Goal: Task Accomplishment & Management: Complete application form

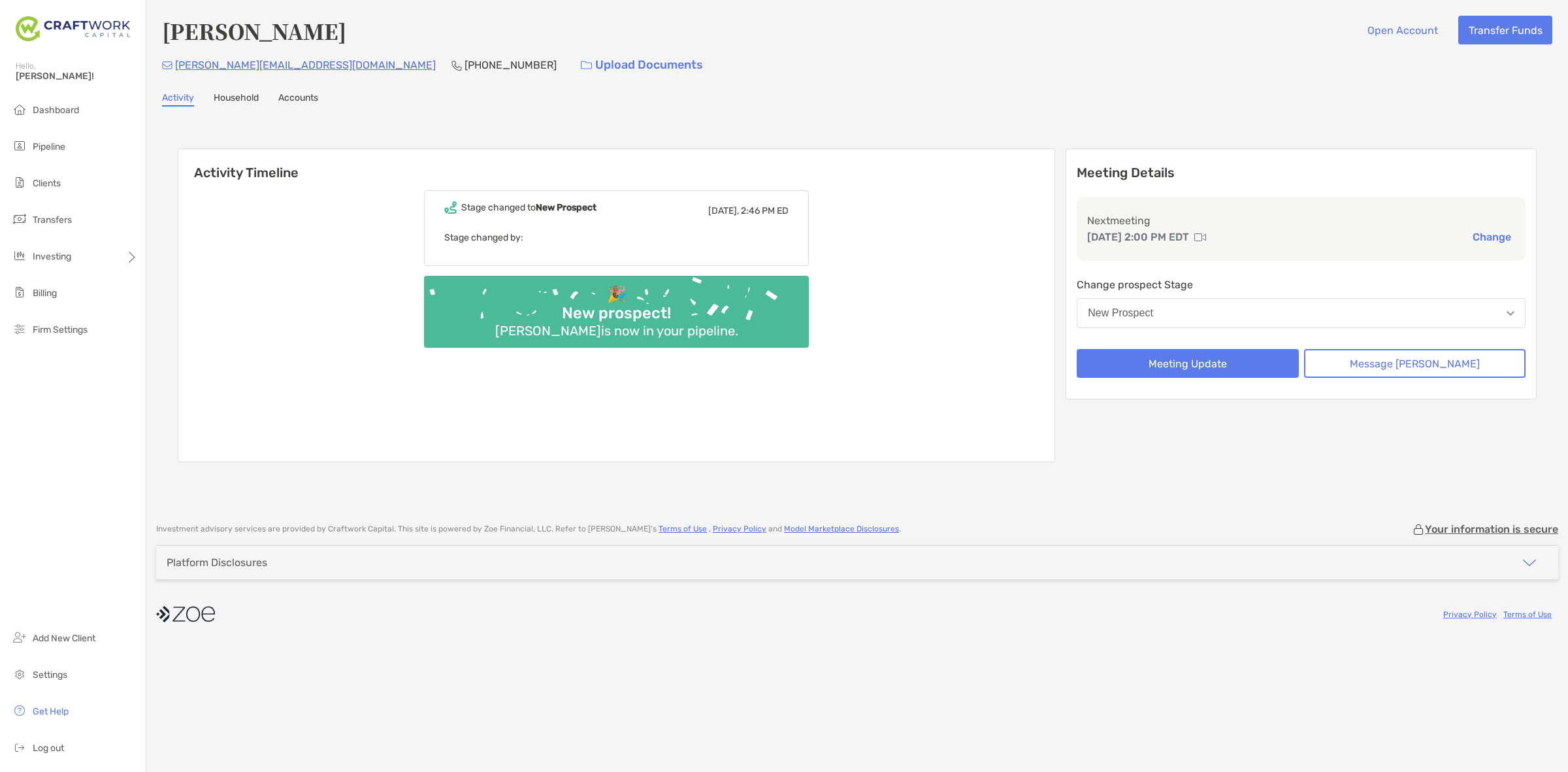
click at [1335, 315] on button "New Prospect" at bounding box center [1301, 313] width 449 height 30
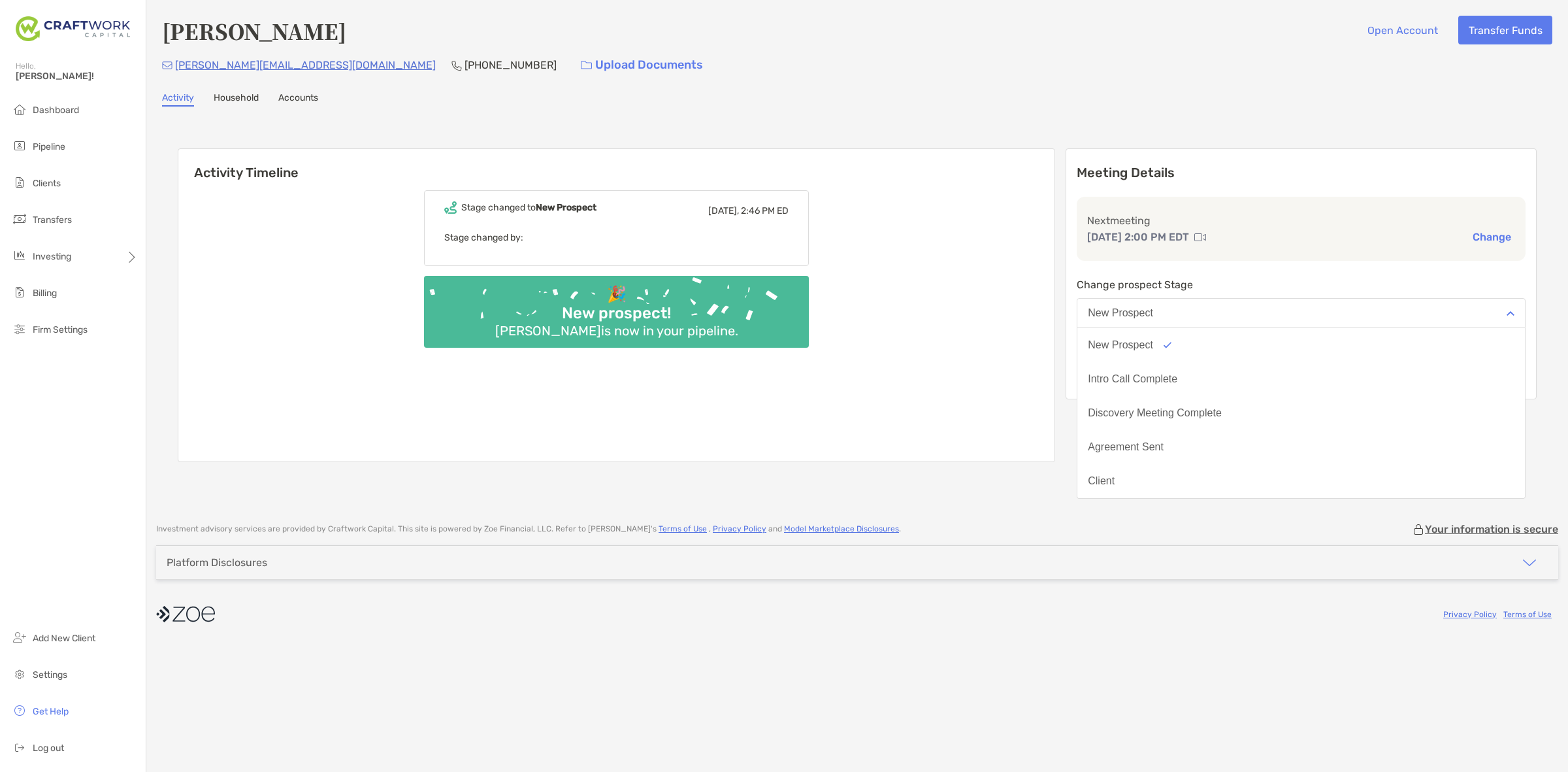
click at [1009, 190] on div "Stage changed to [GEOGRAPHIC_DATA] [DATE], 2:46 PM ED Stage changed by: 🎉 New p…" at bounding box center [617, 321] width 876 height 281
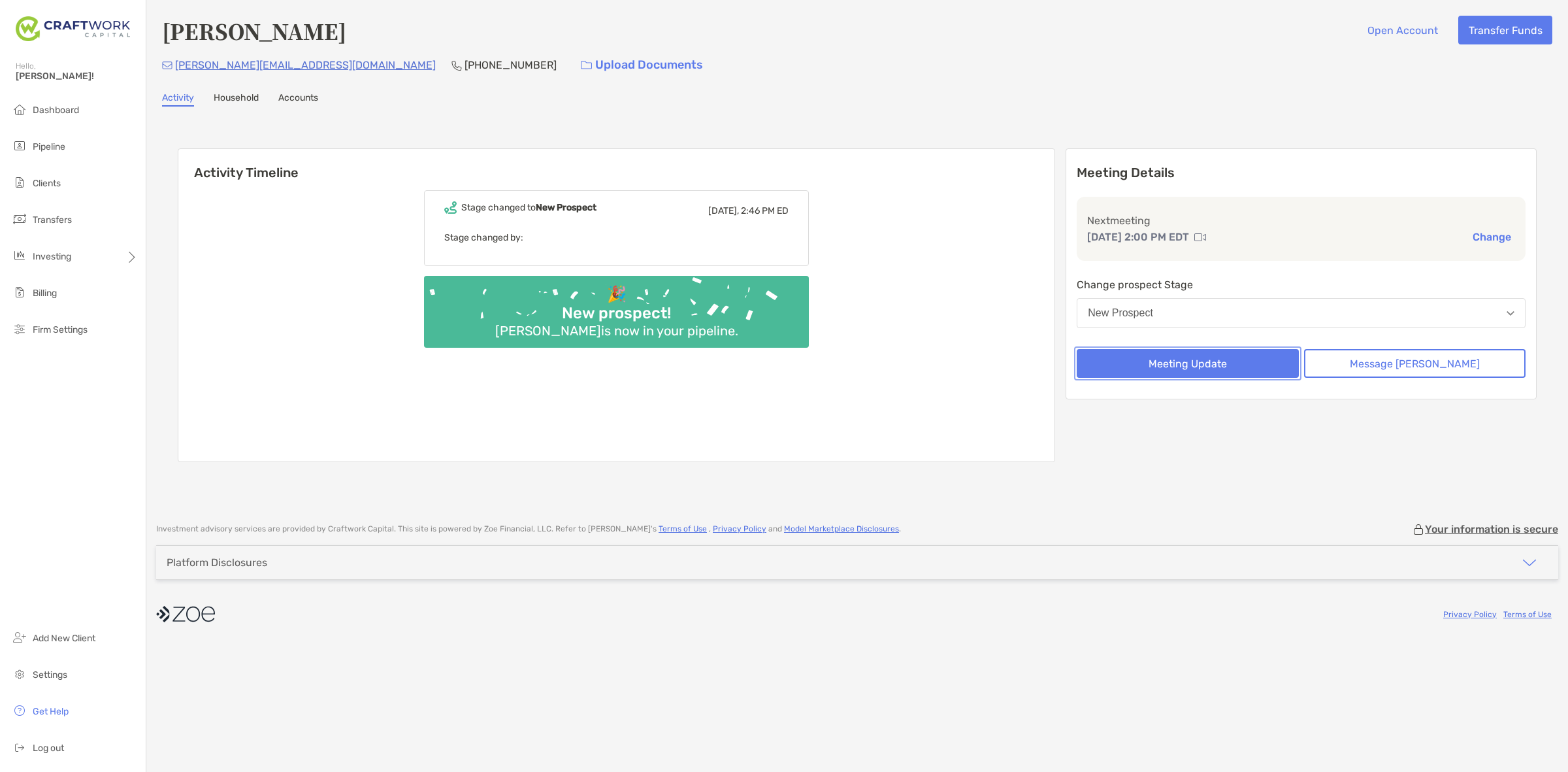
click at [1231, 363] on button "Meeting Update" at bounding box center [1188, 363] width 222 height 29
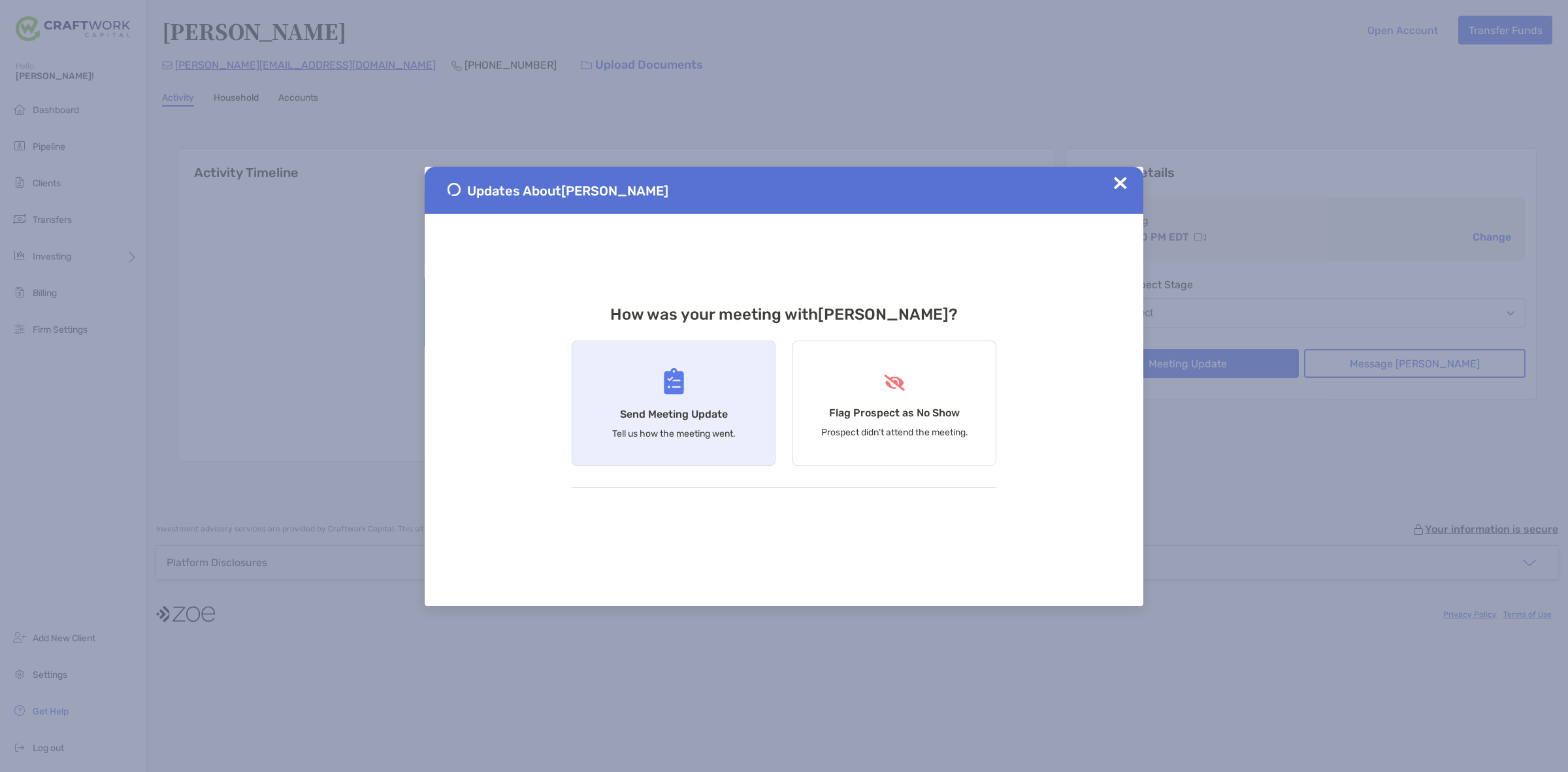
click at [612, 420] on div "Send Meeting Update Tell us how the meeting went." at bounding box center [674, 403] width 204 height 126
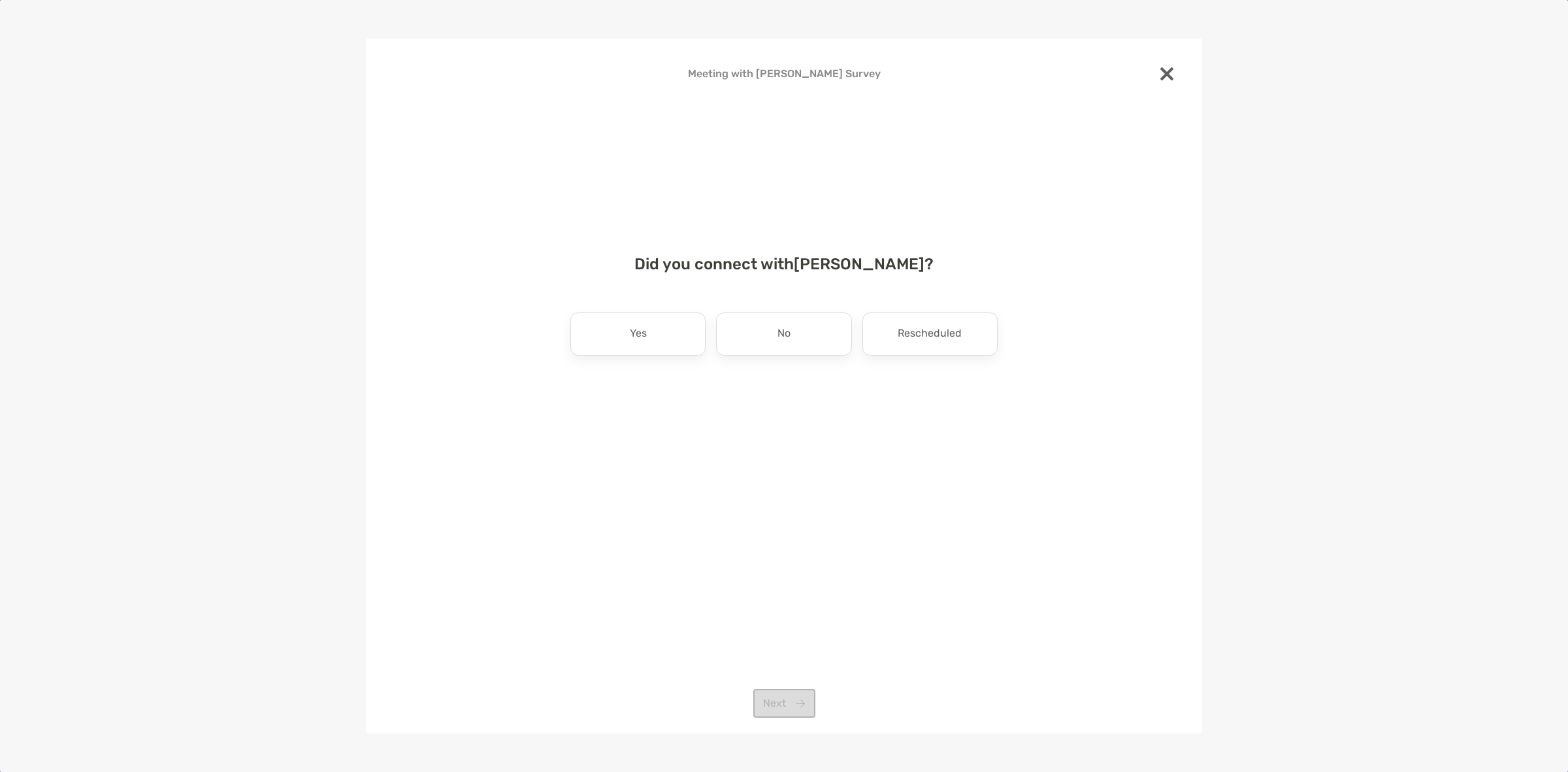
click at [655, 364] on div "Did you connect with [PERSON_NAME] ? Yes No Rescheduled Next" at bounding box center [784, 345] width 794 height 212
click at [647, 351] on div "Yes" at bounding box center [638, 334] width 136 height 43
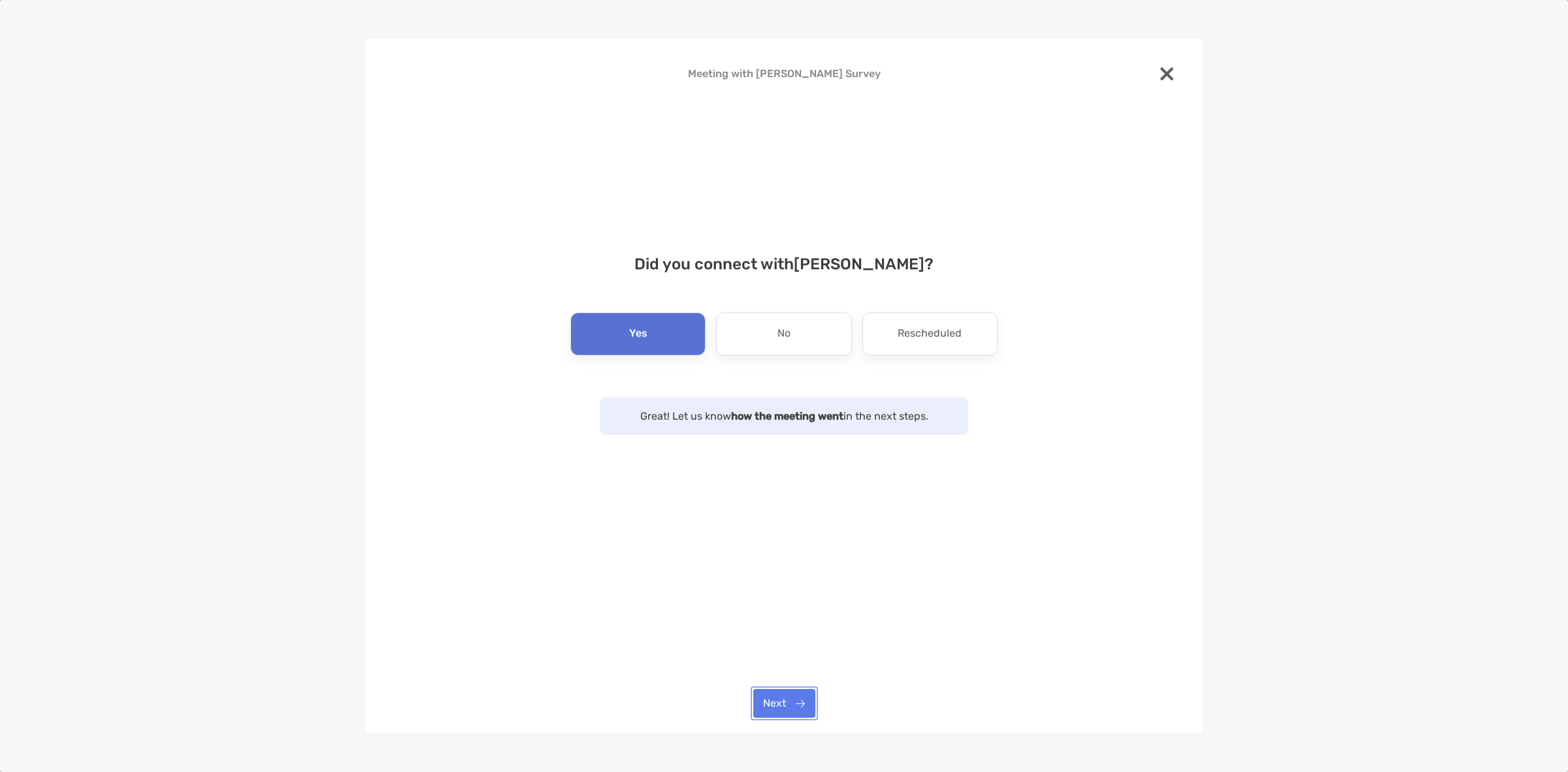
click at [794, 701] on button "Next" at bounding box center [784, 703] width 62 height 29
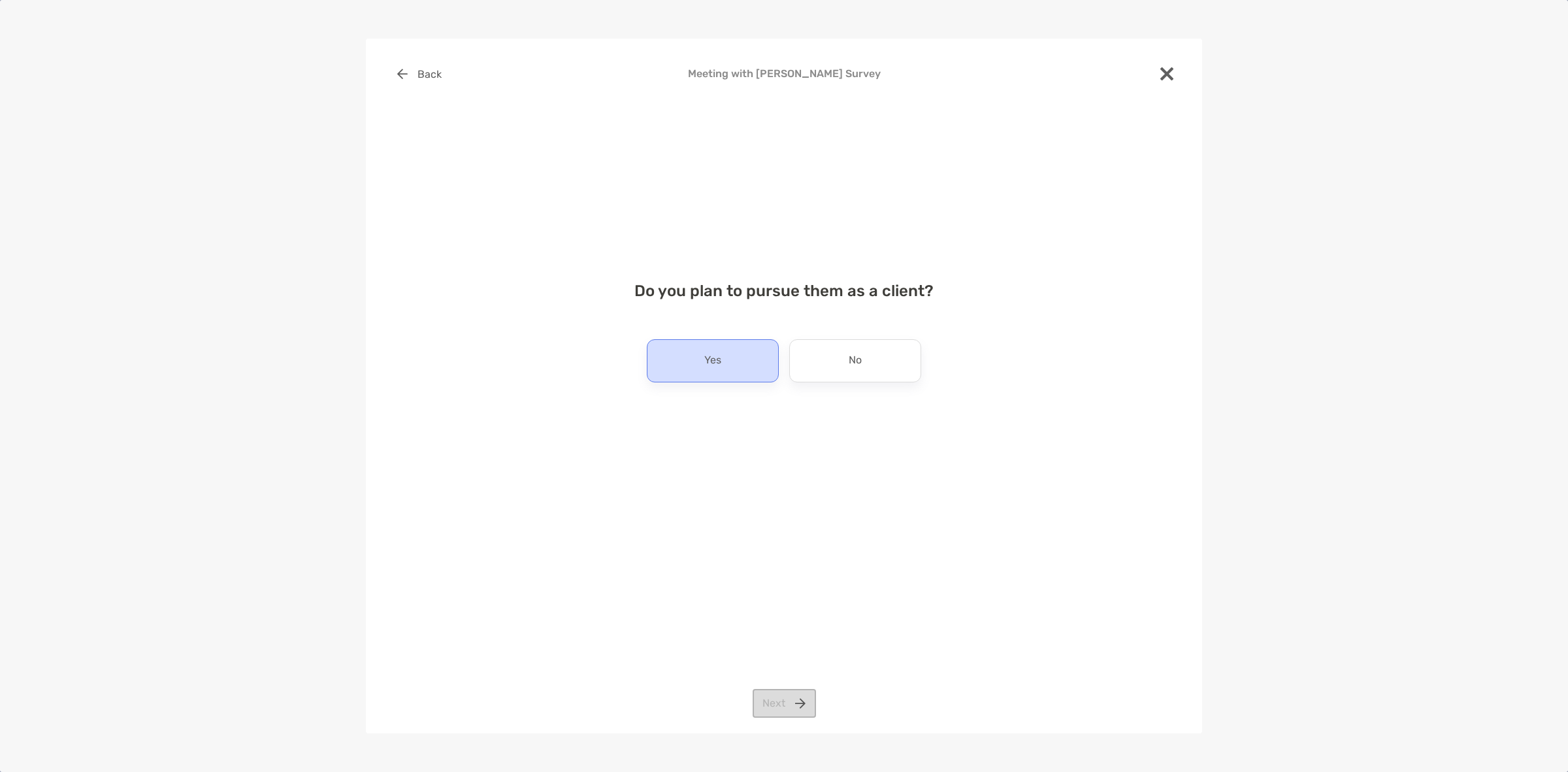
click at [769, 374] on div "Yes" at bounding box center [713, 360] width 132 height 43
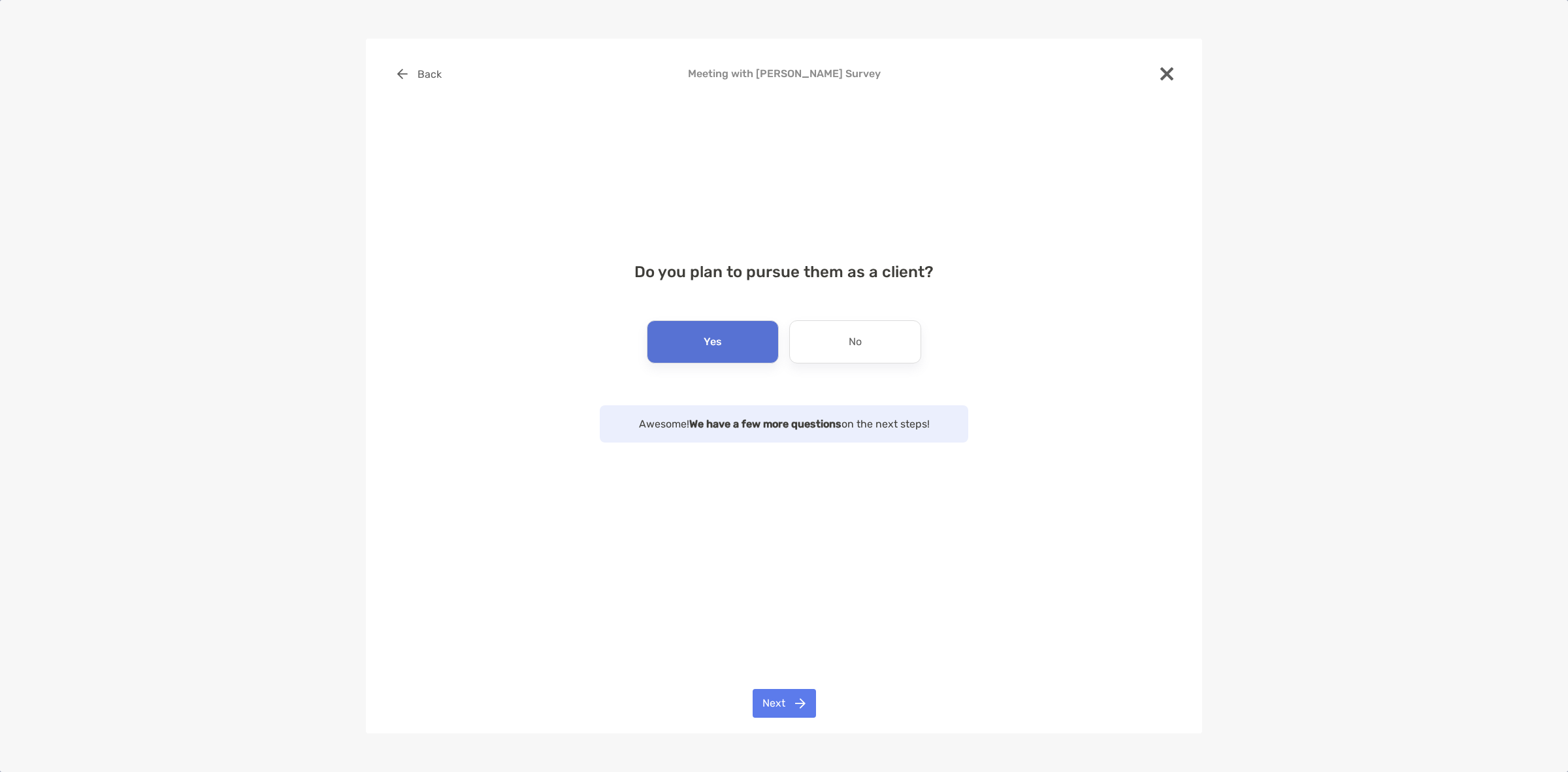
click at [800, 683] on div "Back Meeting with [PERSON_NAME] Survey Do you plan to pursue them as a client? …" at bounding box center [784, 386] width 836 height 694
click at [803, 697] on button "Next" at bounding box center [784, 703] width 64 height 29
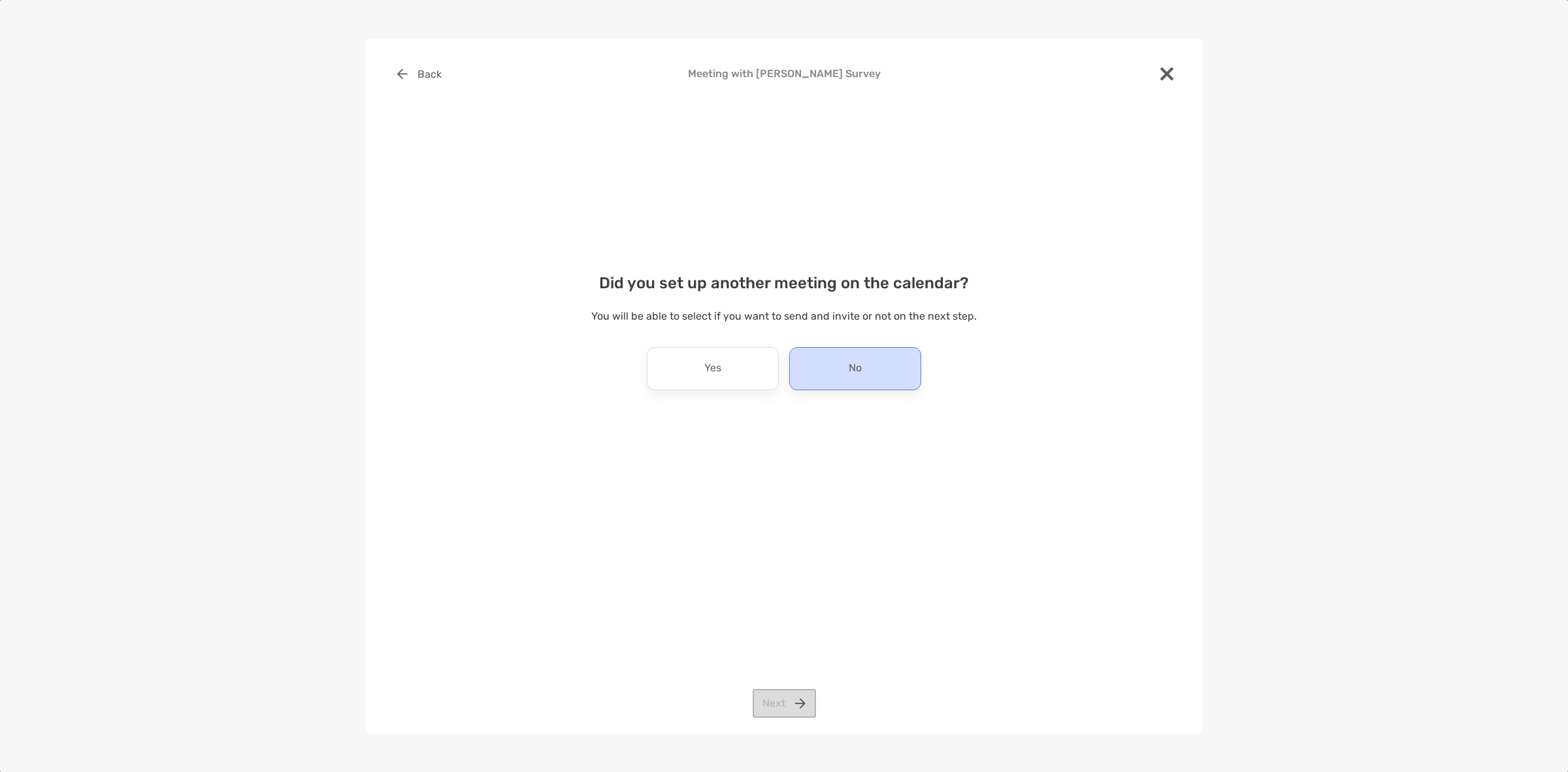
click at [838, 366] on div "No" at bounding box center [855, 369] width 132 height 43
click at [782, 706] on button "Next" at bounding box center [784, 703] width 64 height 29
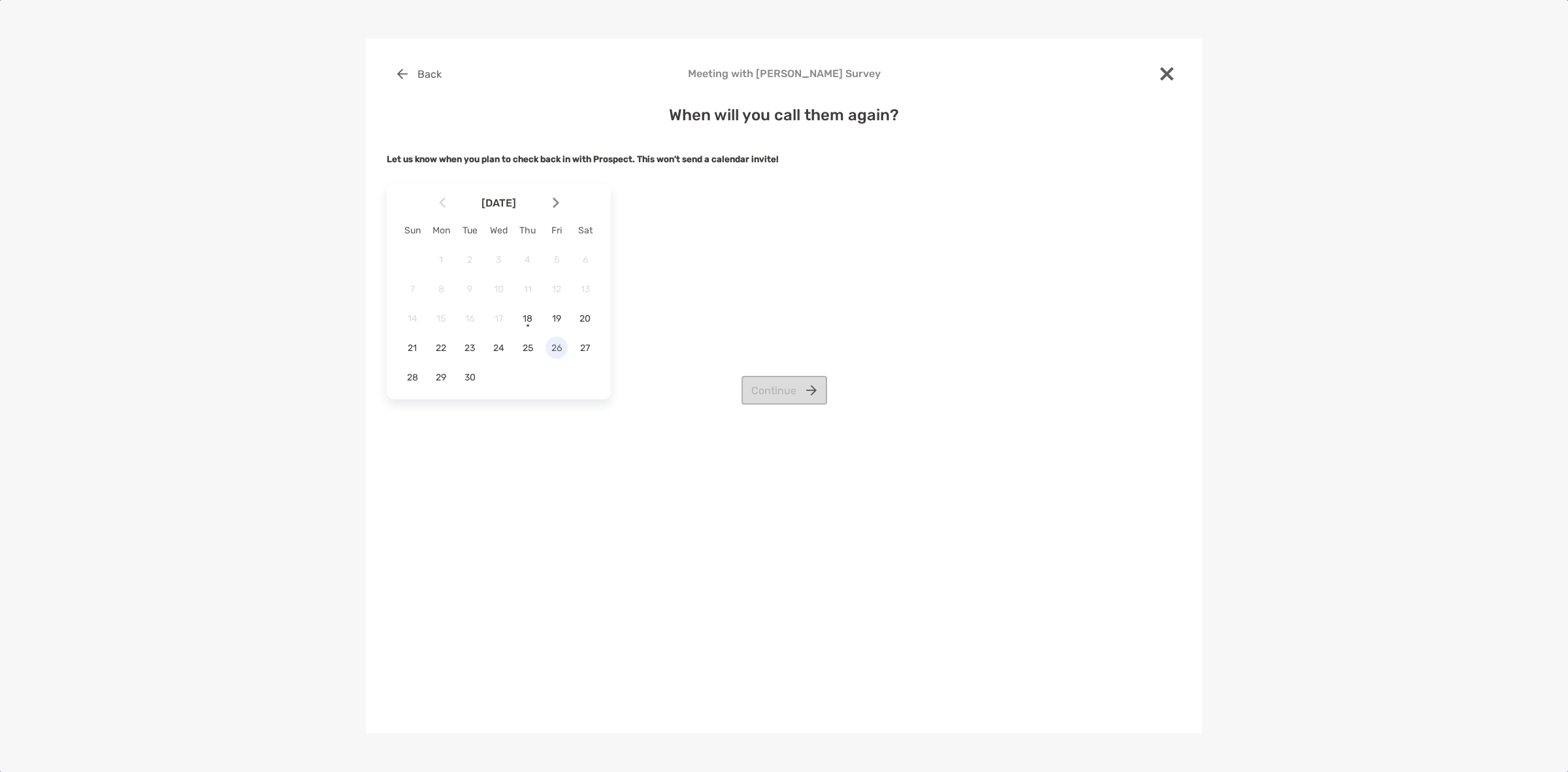
click at [562, 348] on span "26" at bounding box center [556, 347] width 22 height 11
click at [834, 406] on div "Back Meeting with [PERSON_NAME] Survey When will you call them again? Let us kn…" at bounding box center [784, 330] width 794 height 541
click at [785, 397] on button "Continue" at bounding box center [784, 390] width 86 height 29
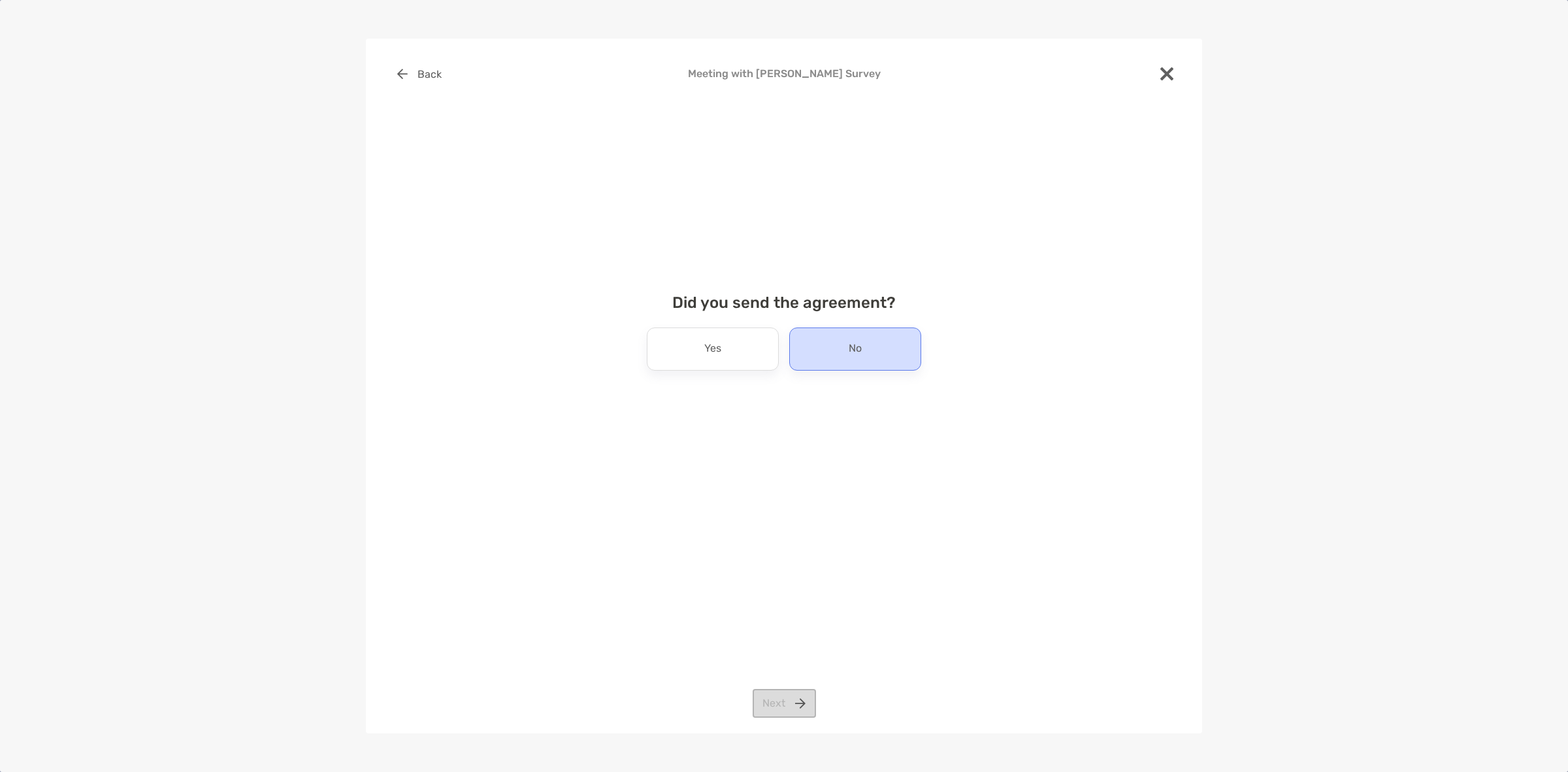
click at [815, 345] on div "No" at bounding box center [855, 349] width 132 height 43
click at [792, 685] on div "Back Meeting with [PERSON_NAME] Survey Did you send the agreement? Yes No Next" at bounding box center [784, 386] width 836 height 694
click at [798, 707] on button "Next" at bounding box center [784, 703] width 64 height 29
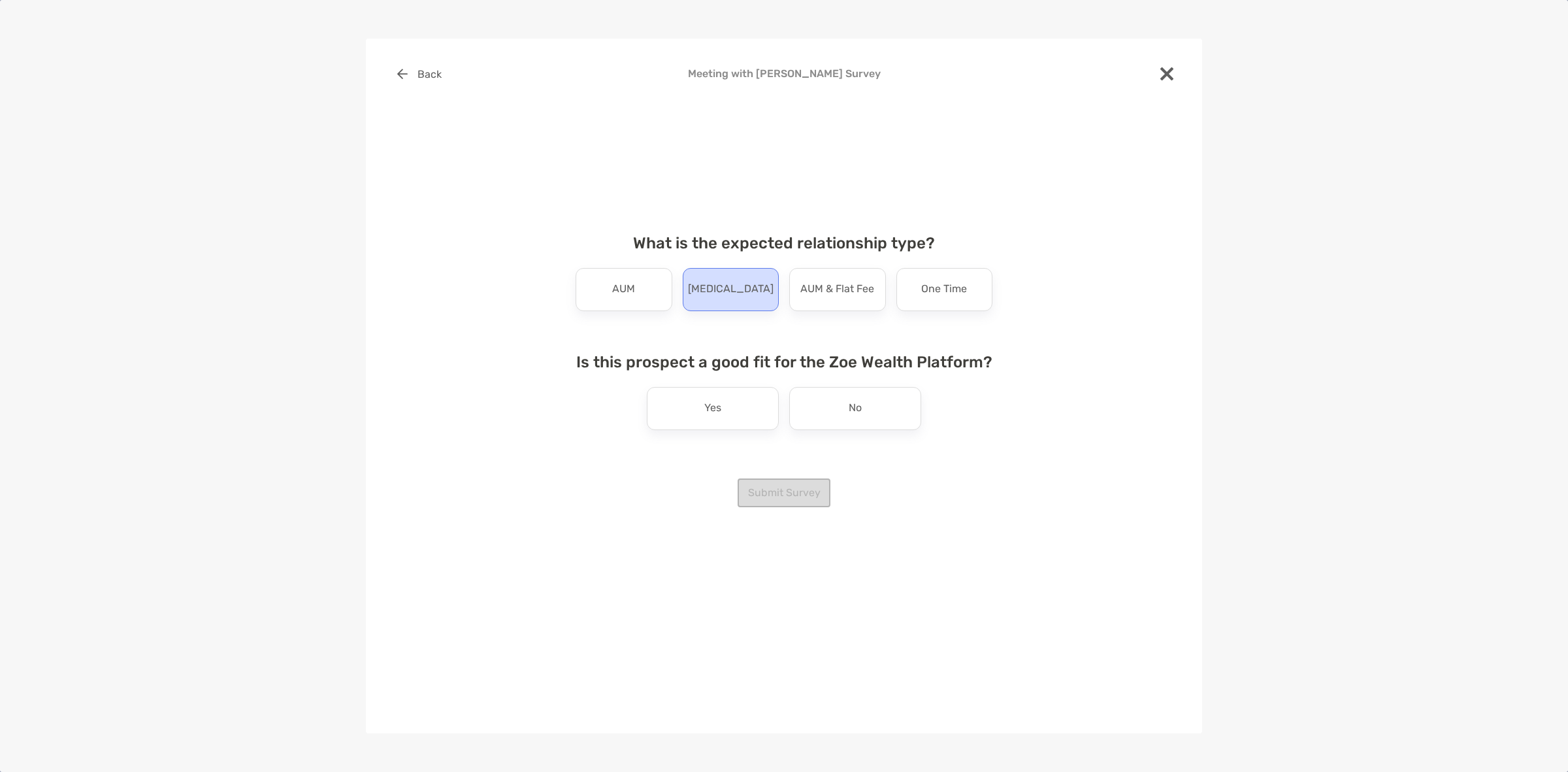
click at [765, 288] on div "[MEDICAL_DATA]" at bounding box center [731, 289] width 97 height 43
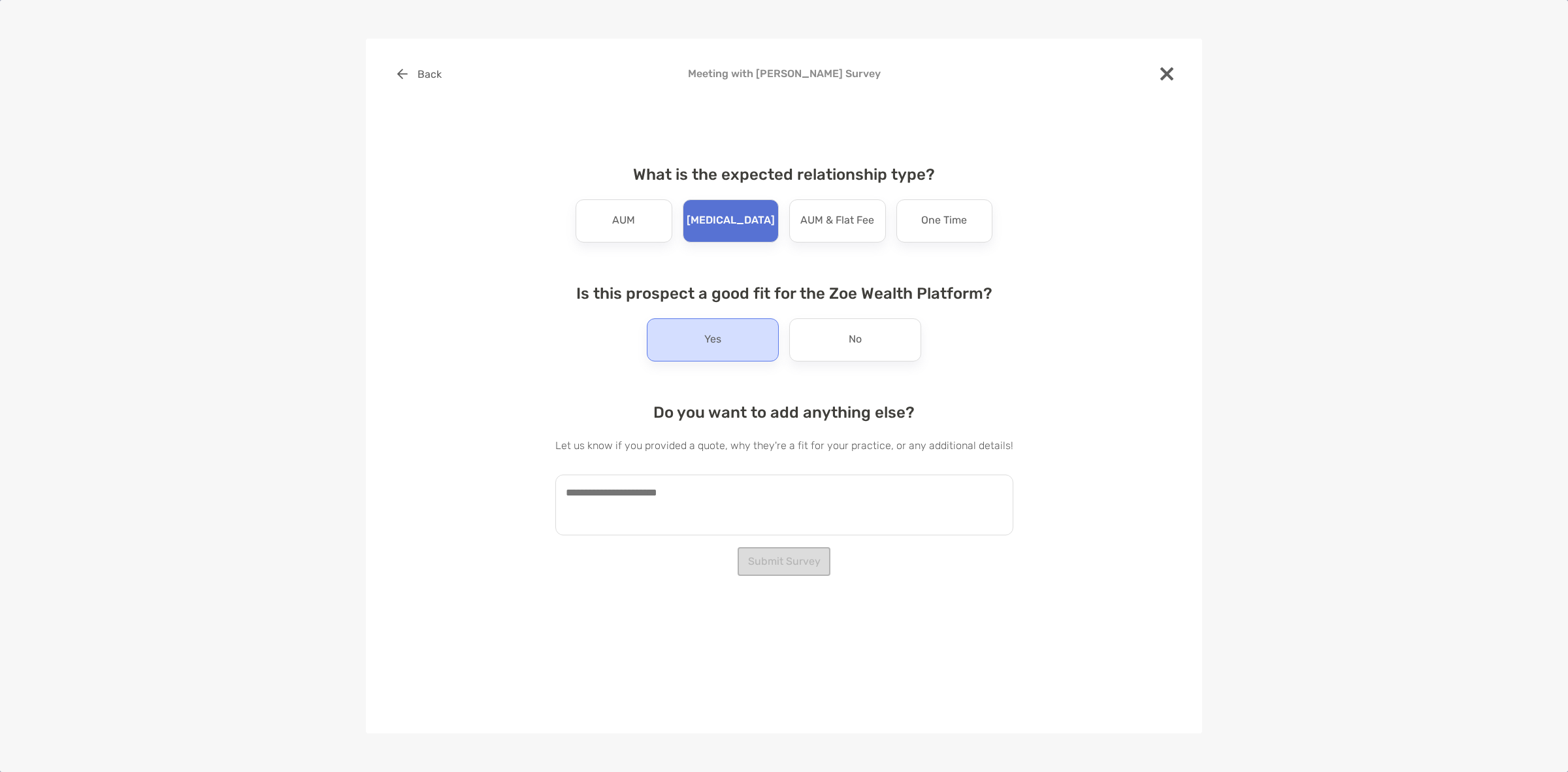
click at [770, 341] on div "Yes" at bounding box center [713, 340] width 132 height 43
click at [761, 515] on textarea at bounding box center [784, 505] width 458 height 61
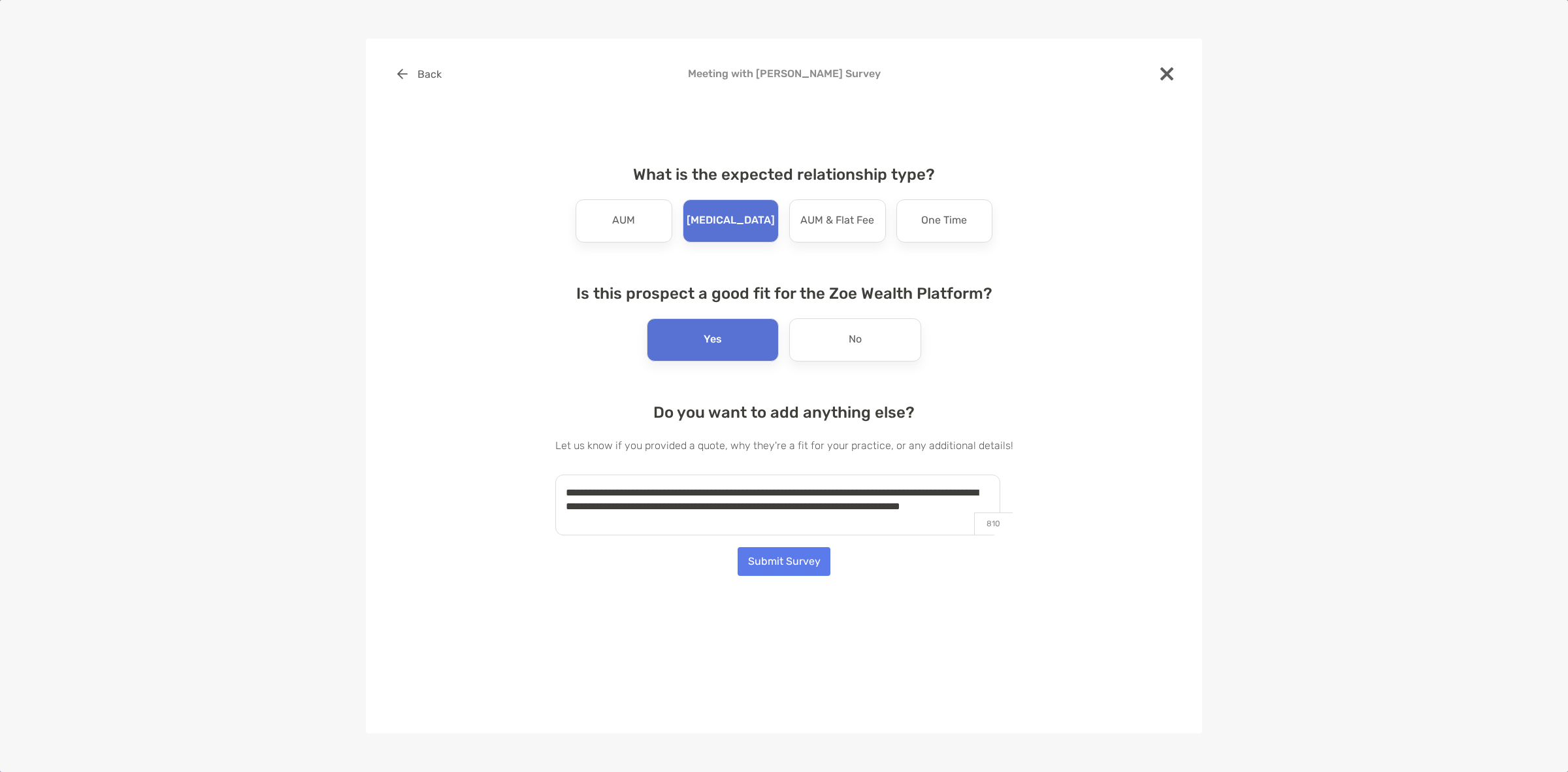
type textarea "**********"
click at [798, 556] on button "Submit Survey" at bounding box center [784, 561] width 93 height 29
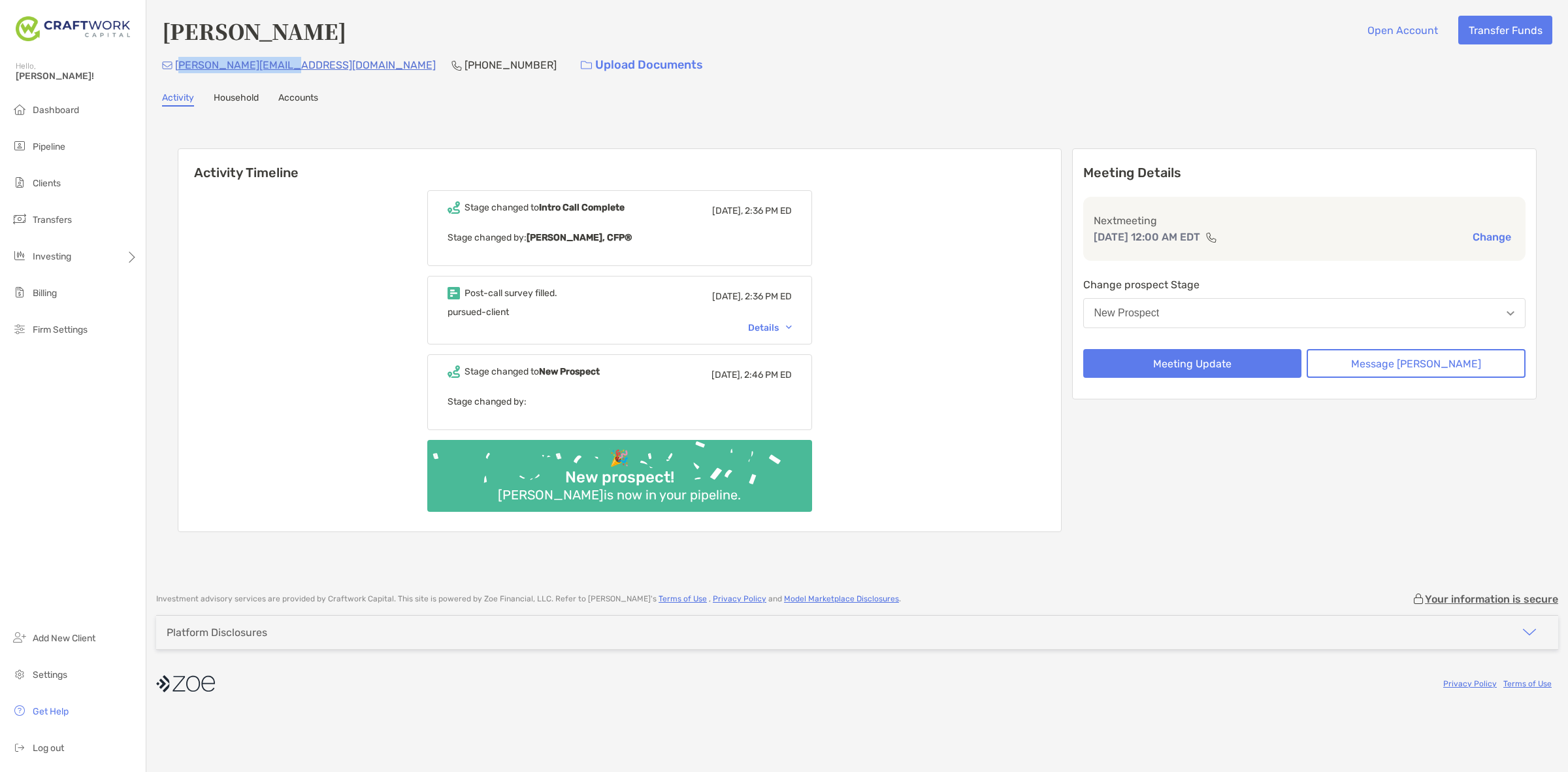
drag, startPoint x: 286, startPoint y: 67, endPoint x: 176, endPoint y: 79, distance: 110.7
click at [176, 79] on div "[PERSON_NAME] Open Account Transfer Funds [EMAIL_ADDRESS][DOMAIN_NAME] [PHONE_N…" at bounding box center [857, 289] width 1422 height 579
click at [298, 72] on div "[PERSON_NAME][EMAIL_ADDRESS][DOMAIN_NAME] [PHONE_NUMBER] Upload Documents" at bounding box center [857, 65] width 1390 height 28
drag, startPoint x: 286, startPoint y: 67, endPoint x: 174, endPoint y: 76, distance: 112.4
click at [174, 76] on div "[PERSON_NAME][EMAIL_ADDRESS][DOMAIN_NAME] [PHONE_NUMBER] Upload Documents" at bounding box center [857, 65] width 1390 height 28
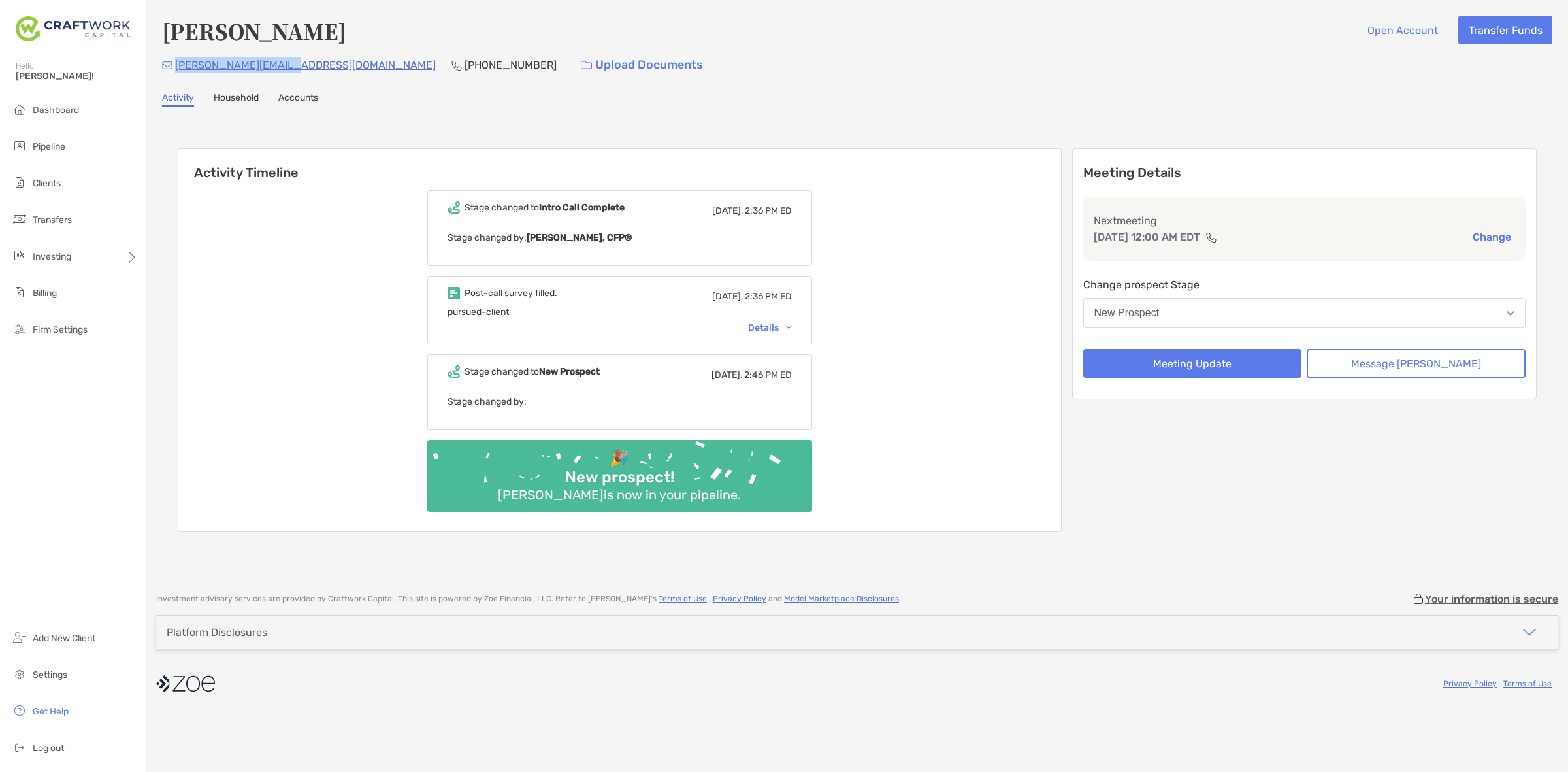
copy p "[PERSON_NAME][EMAIL_ADDRESS][DOMAIN_NAME]"
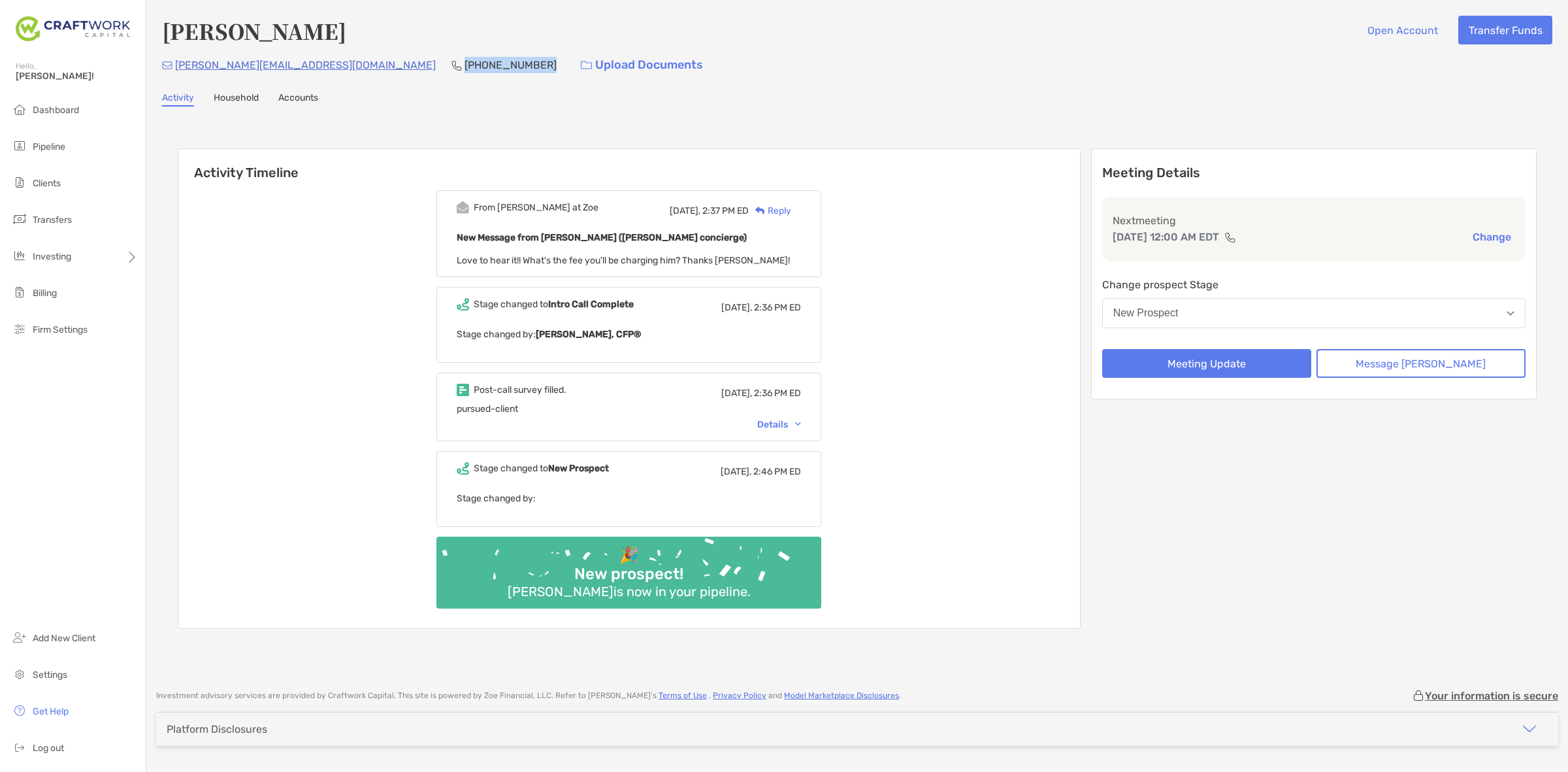
drag, startPoint x: 391, startPoint y: 69, endPoint x: 313, endPoint y: 76, distance: 78.3
click at [313, 76] on div "[PERSON_NAME][EMAIL_ADDRESS][DOMAIN_NAME] [PHONE_NUMBER] Upload Documents" at bounding box center [857, 65] width 1390 height 28
copy p "[PHONE_NUMBER]"
